Goal: Information Seeking & Learning: Learn about a topic

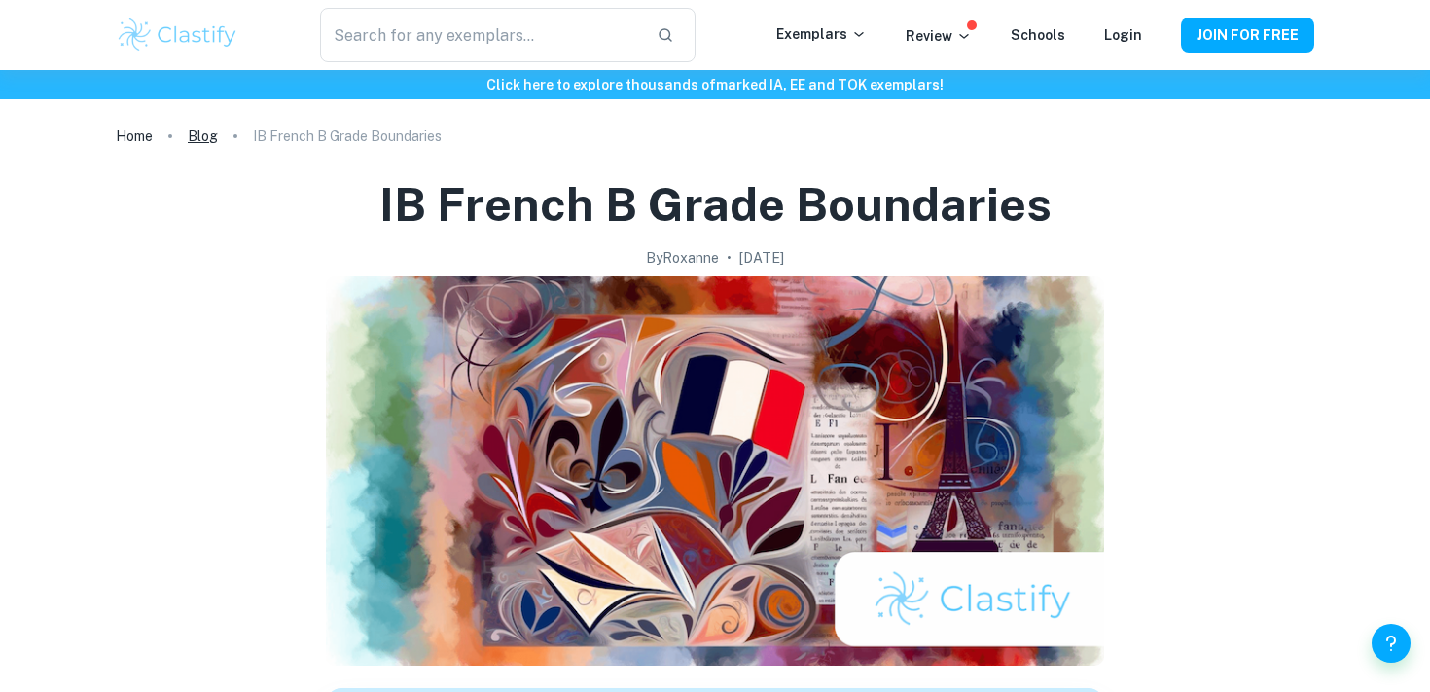
click at [194, 140] on link "Blog" at bounding box center [203, 136] width 30 height 27
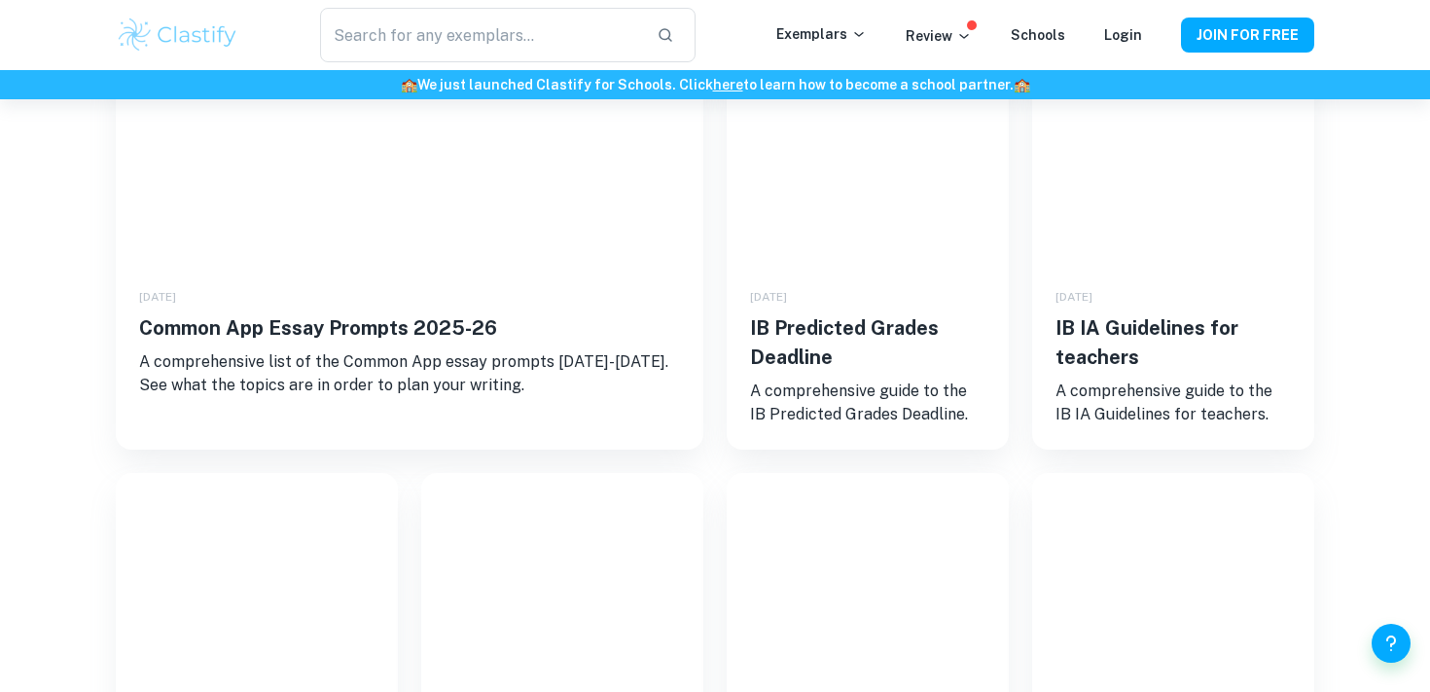
scroll to position [321, 0]
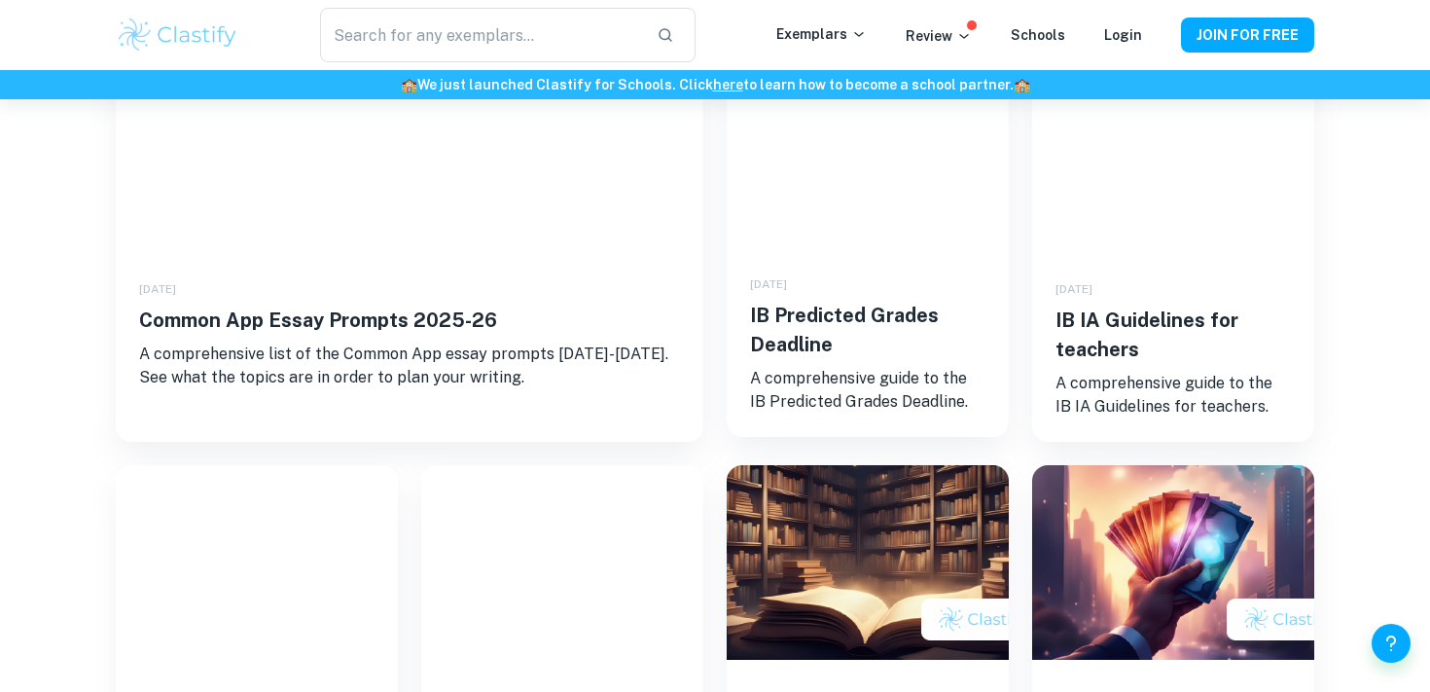
click at [878, 310] on h5 "IB Predicted Grades Deadline" at bounding box center [867, 330] width 235 height 58
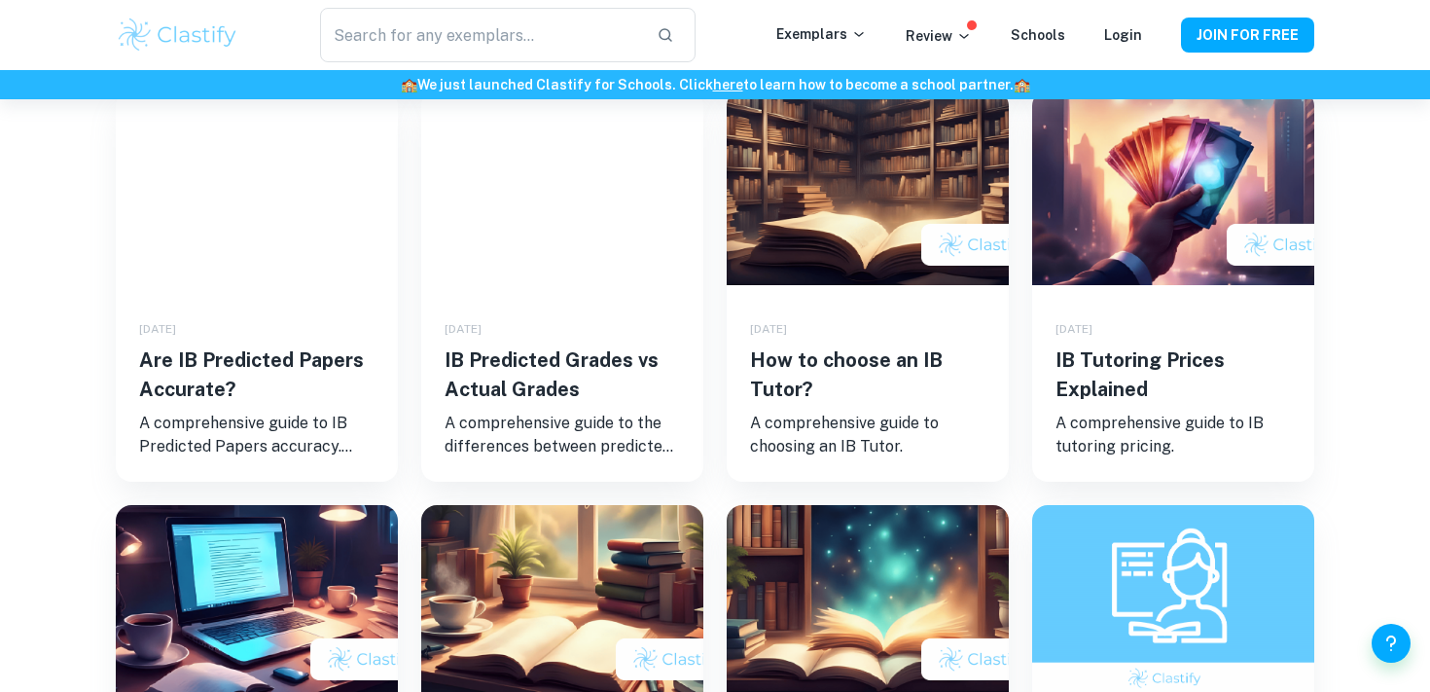
scroll to position [616, 0]
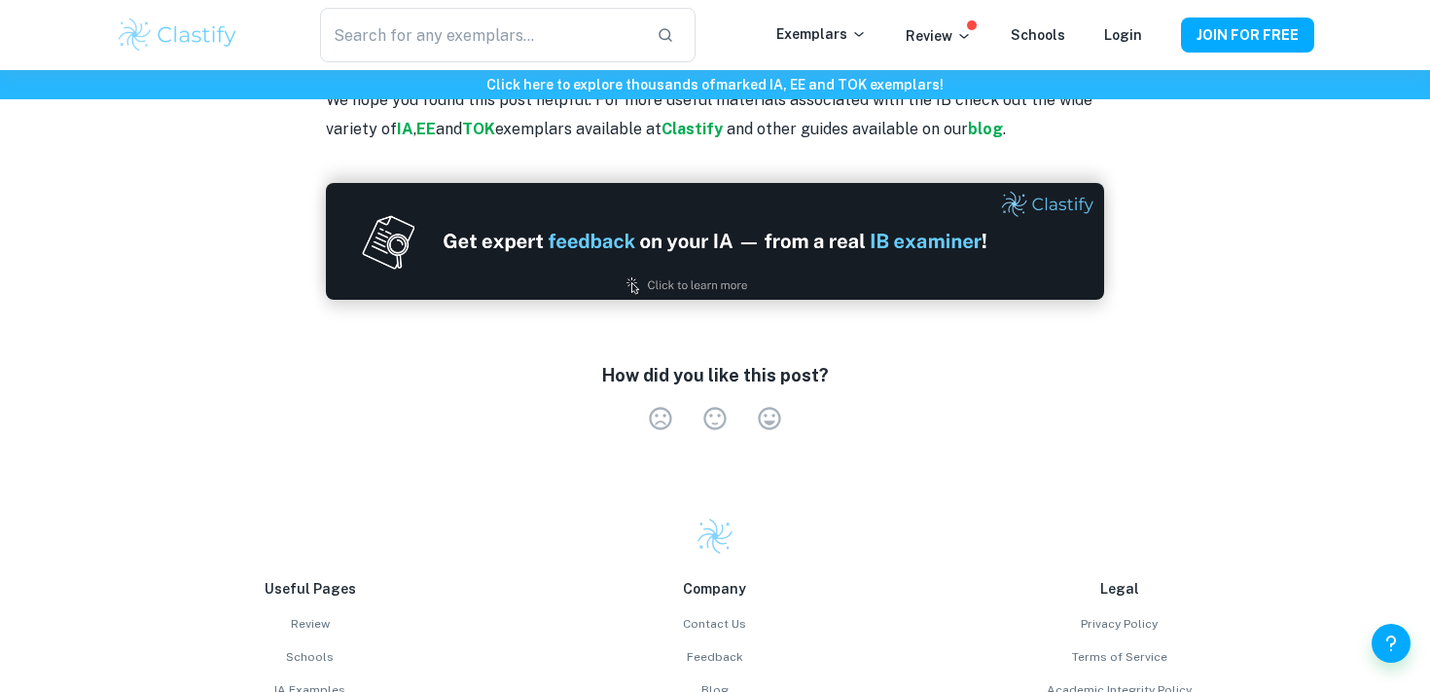
scroll to position [1495, 0]
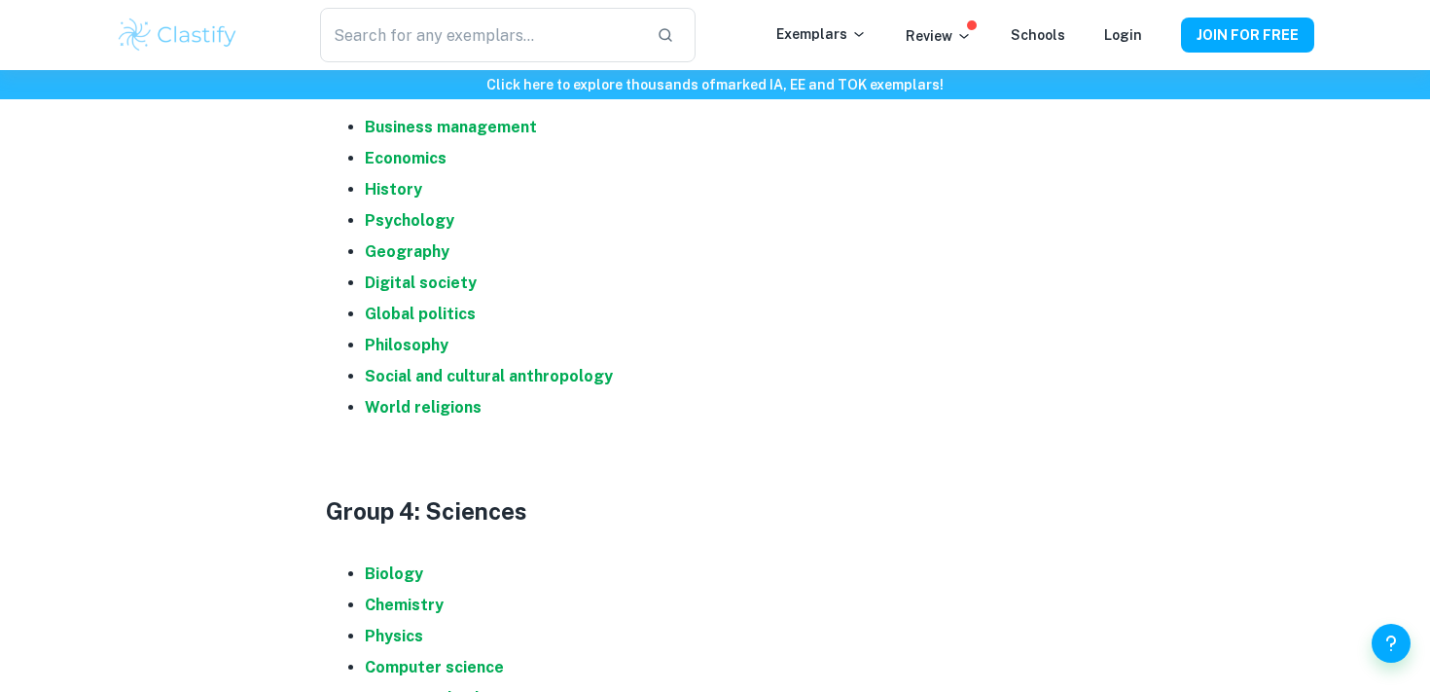
scroll to position [1560, 0]
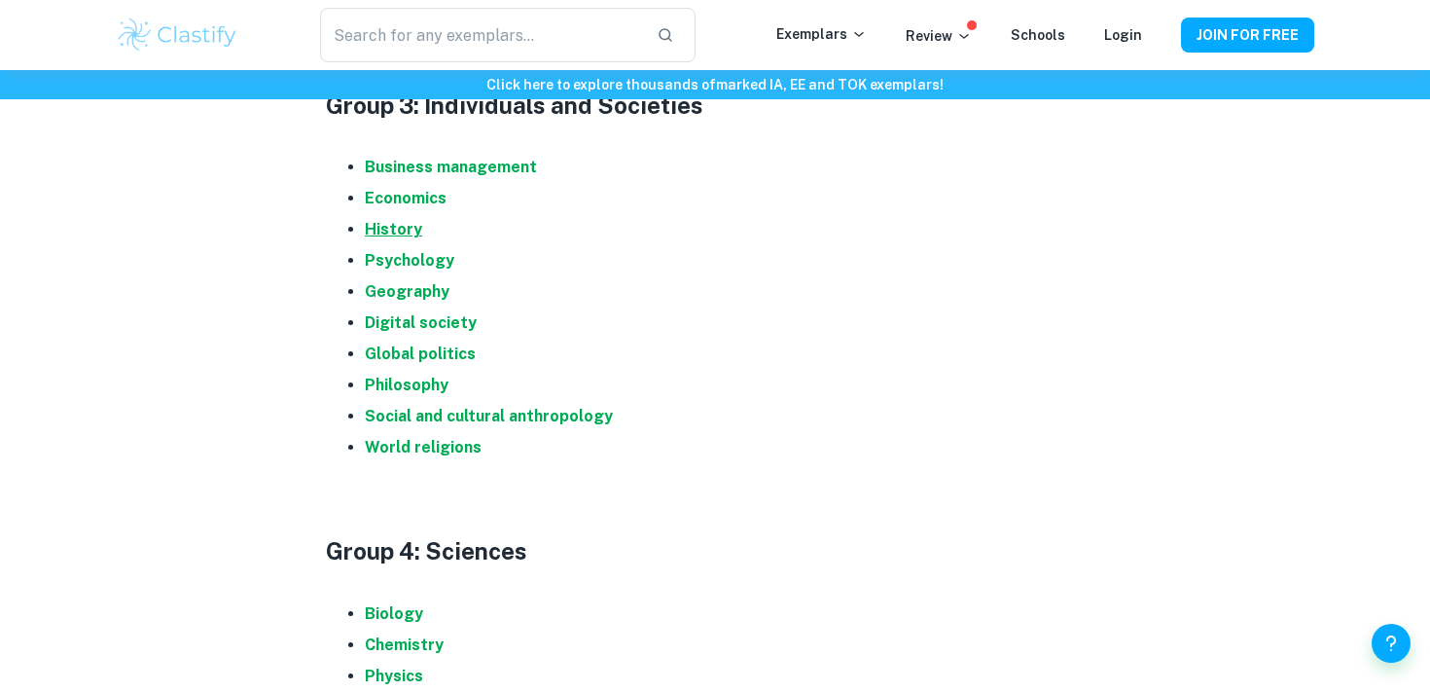
click at [409, 227] on strong "History" at bounding box center [393, 229] width 57 height 18
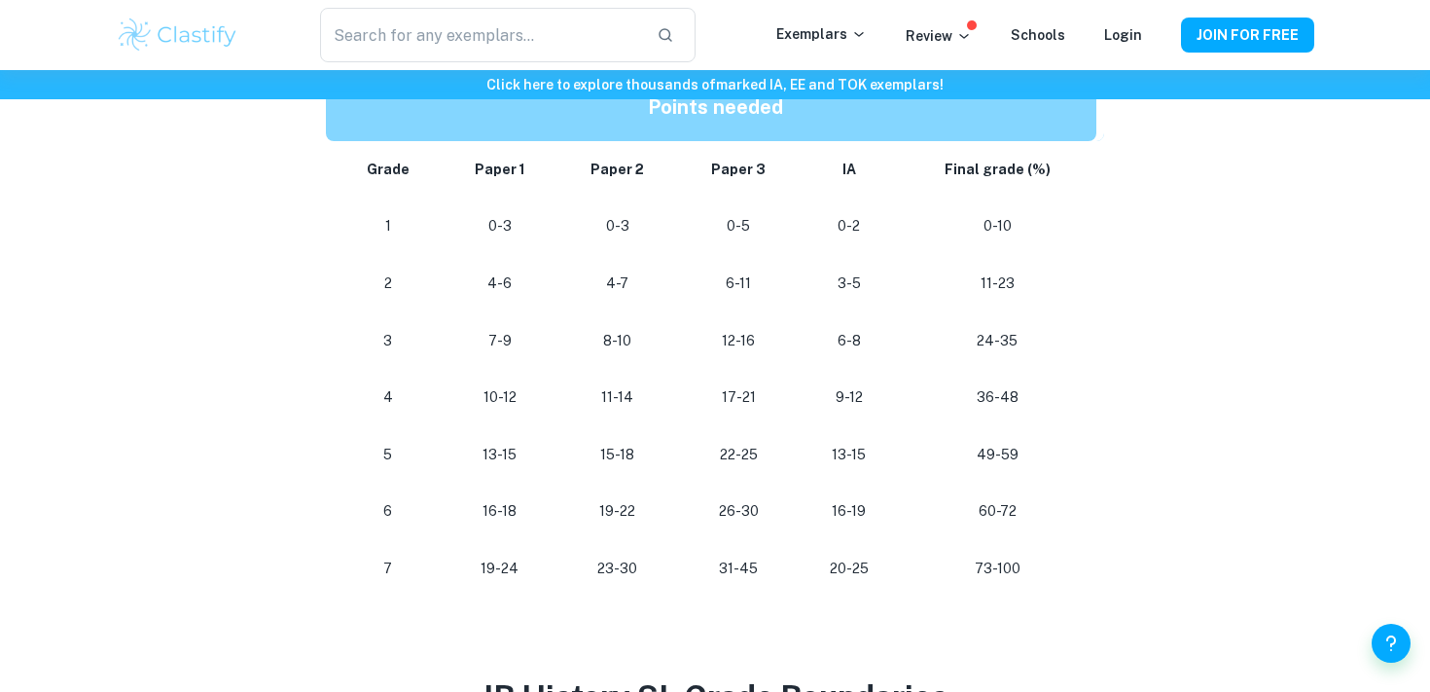
scroll to position [1055, 0]
